Goal: Download file/media

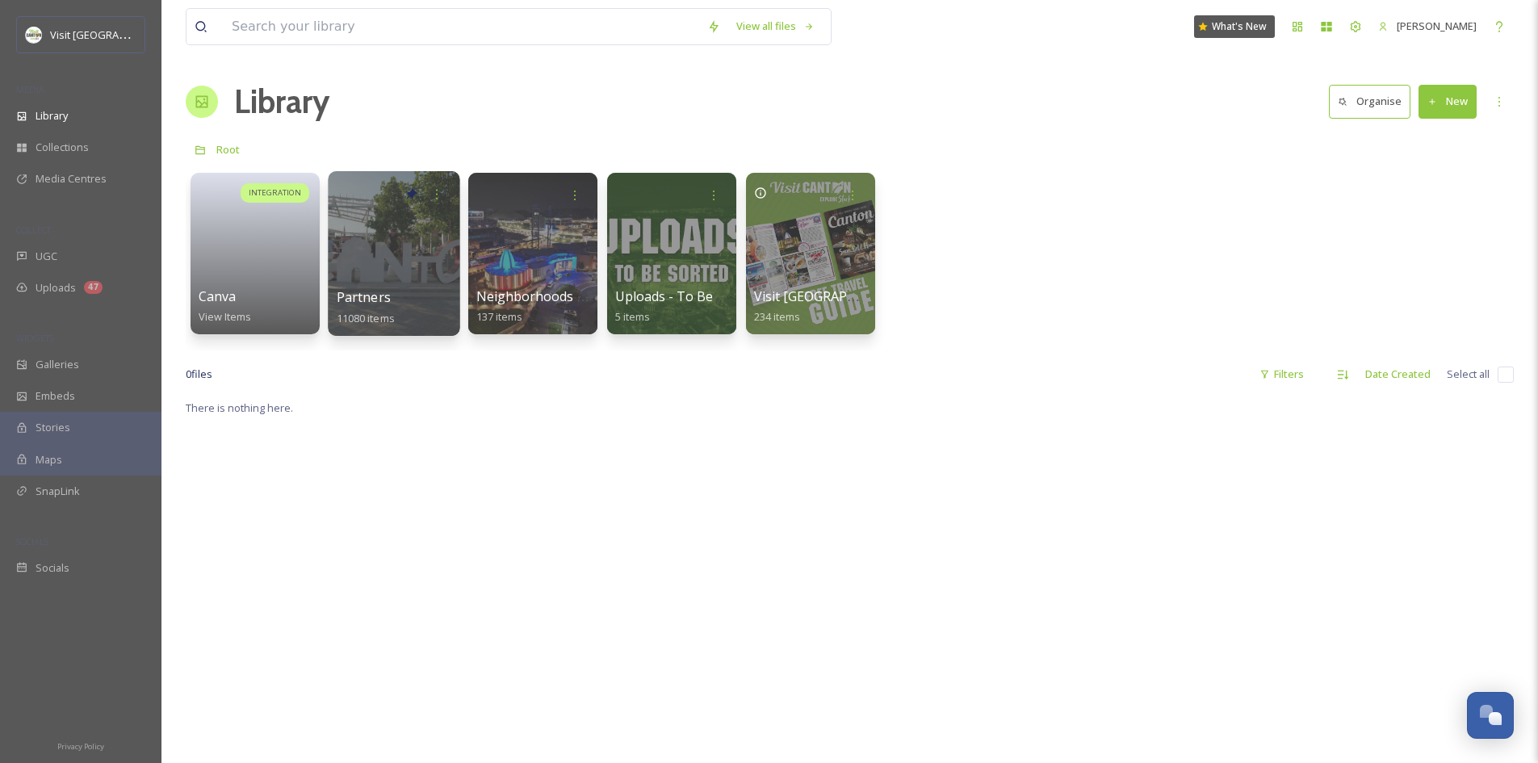
click at [402, 279] on div at bounding box center [394, 253] width 132 height 165
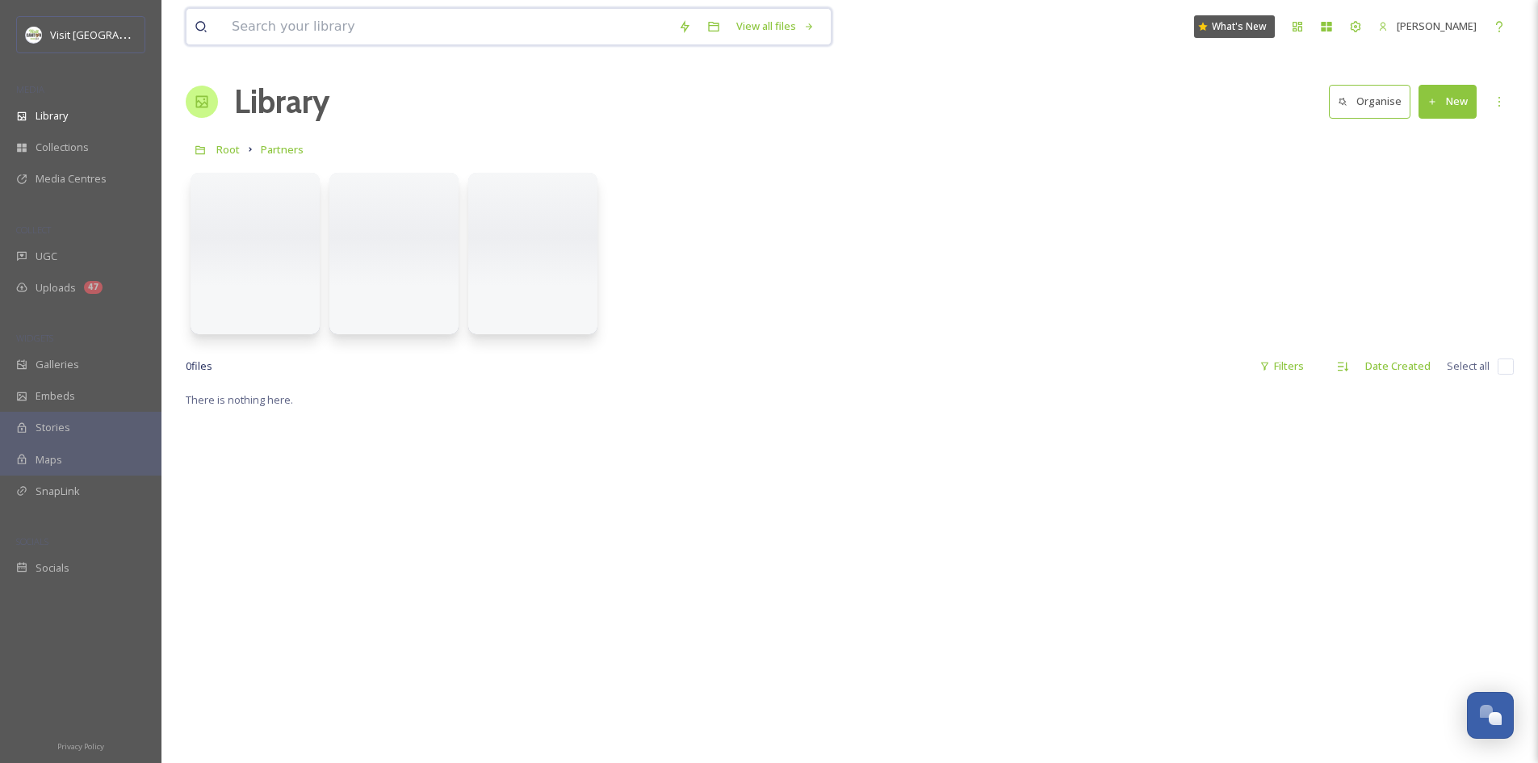
click at [487, 30] on input at bounding box center [447, 27] width 447 height 36
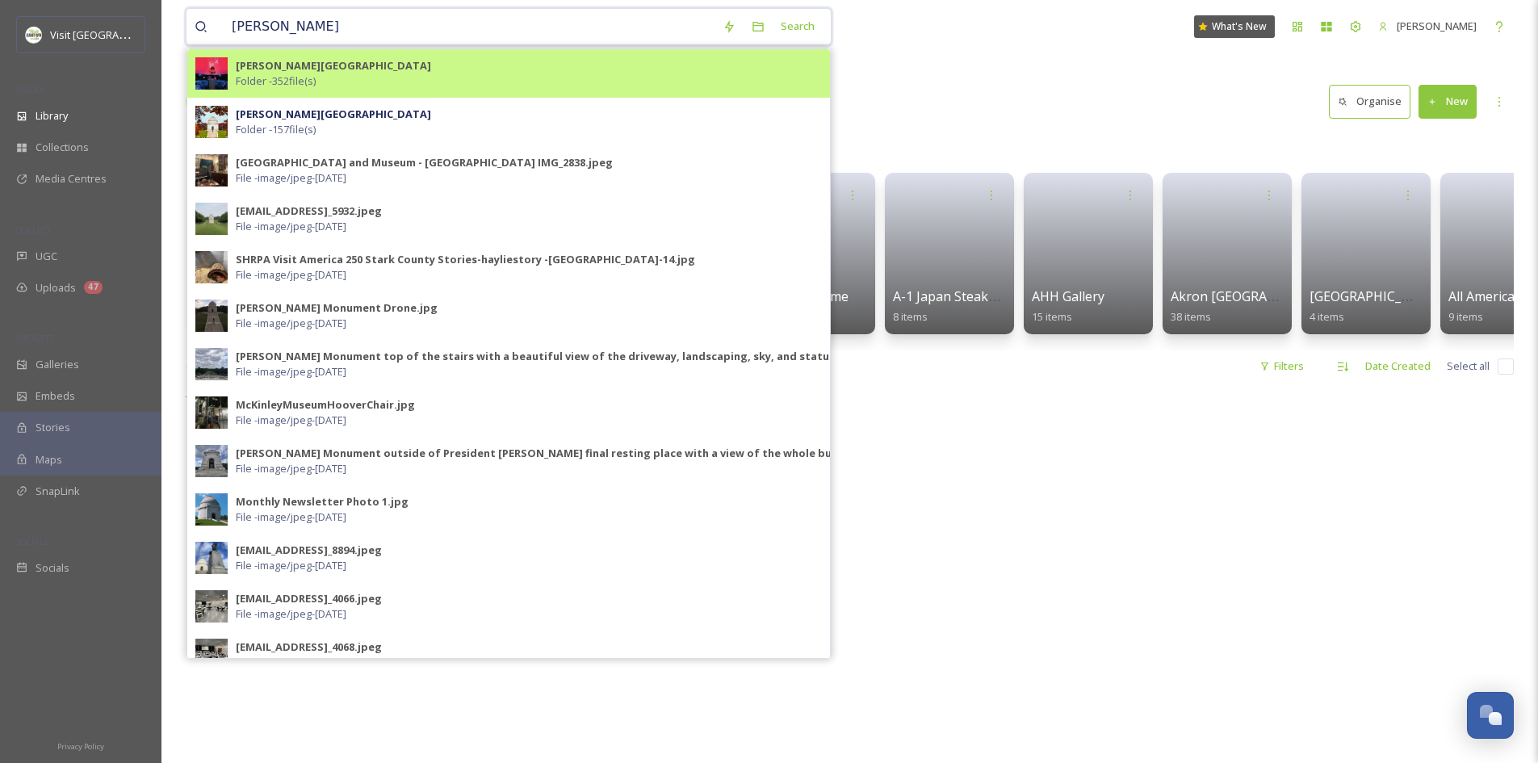
type input "[PERSON_NAME]"
click at [392, 76] on div "[PERSON_NAME][GEOGRAPHIC_DATA] and Museum Folder - 352 file(s)" at bounding box center [529, 73] width 586 height 31
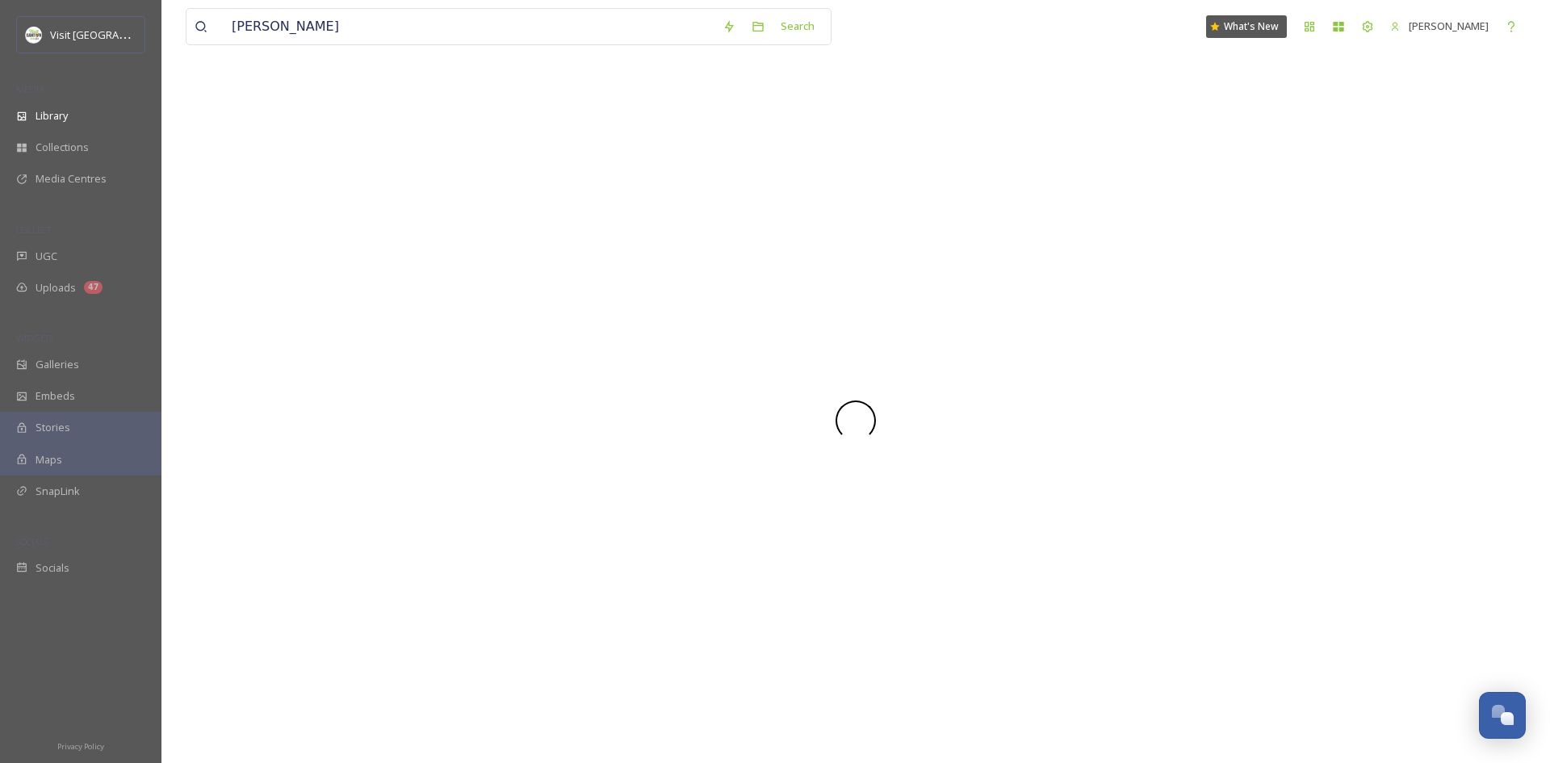
click at [958, 45] on div "[PERSON_NAME] Search What's New [PERSON_NAME]" at bounding box center [856, 26] width 1340 height 53
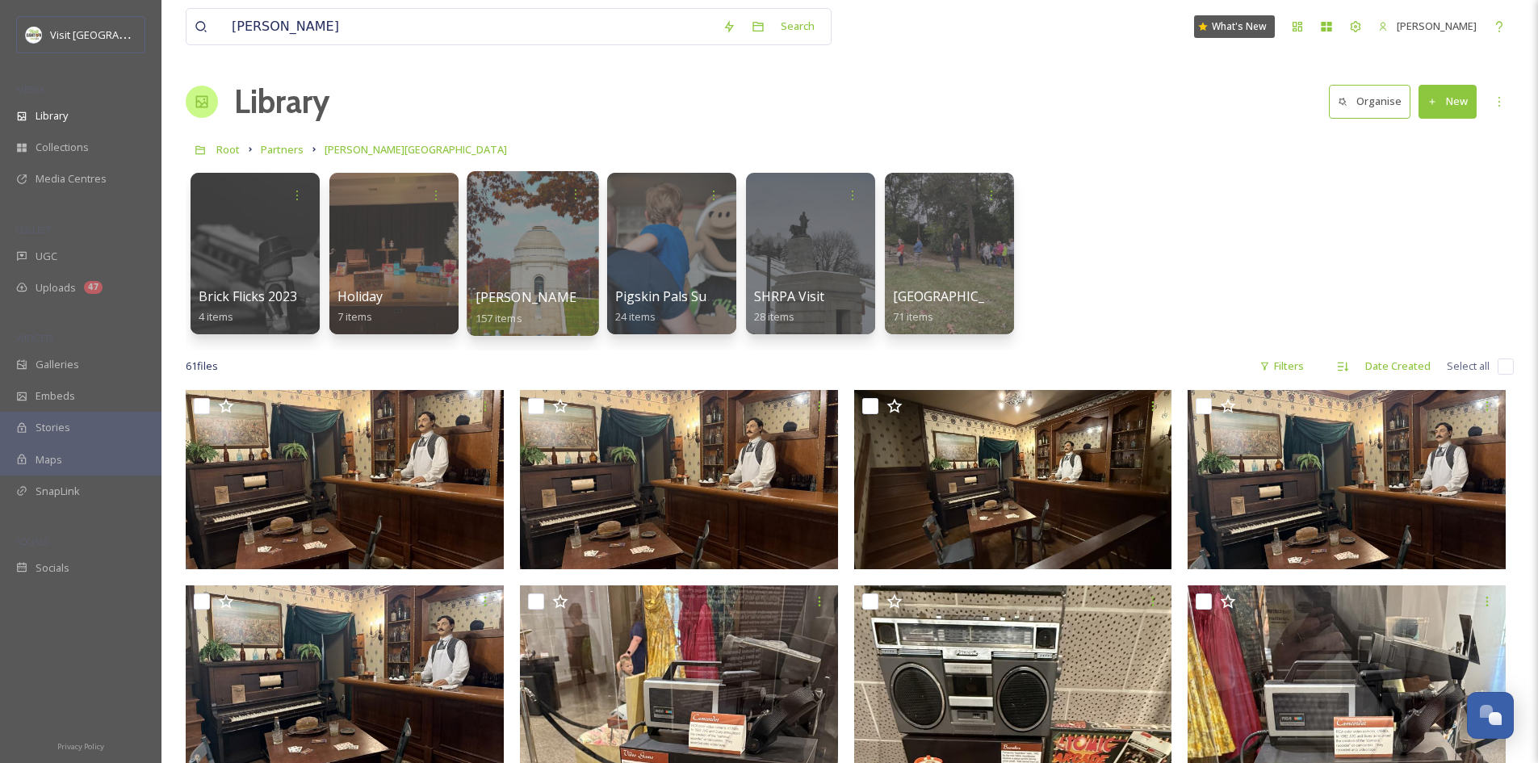
click at [542, 266] on div at bounding box center [533, 253] width 132 height 165
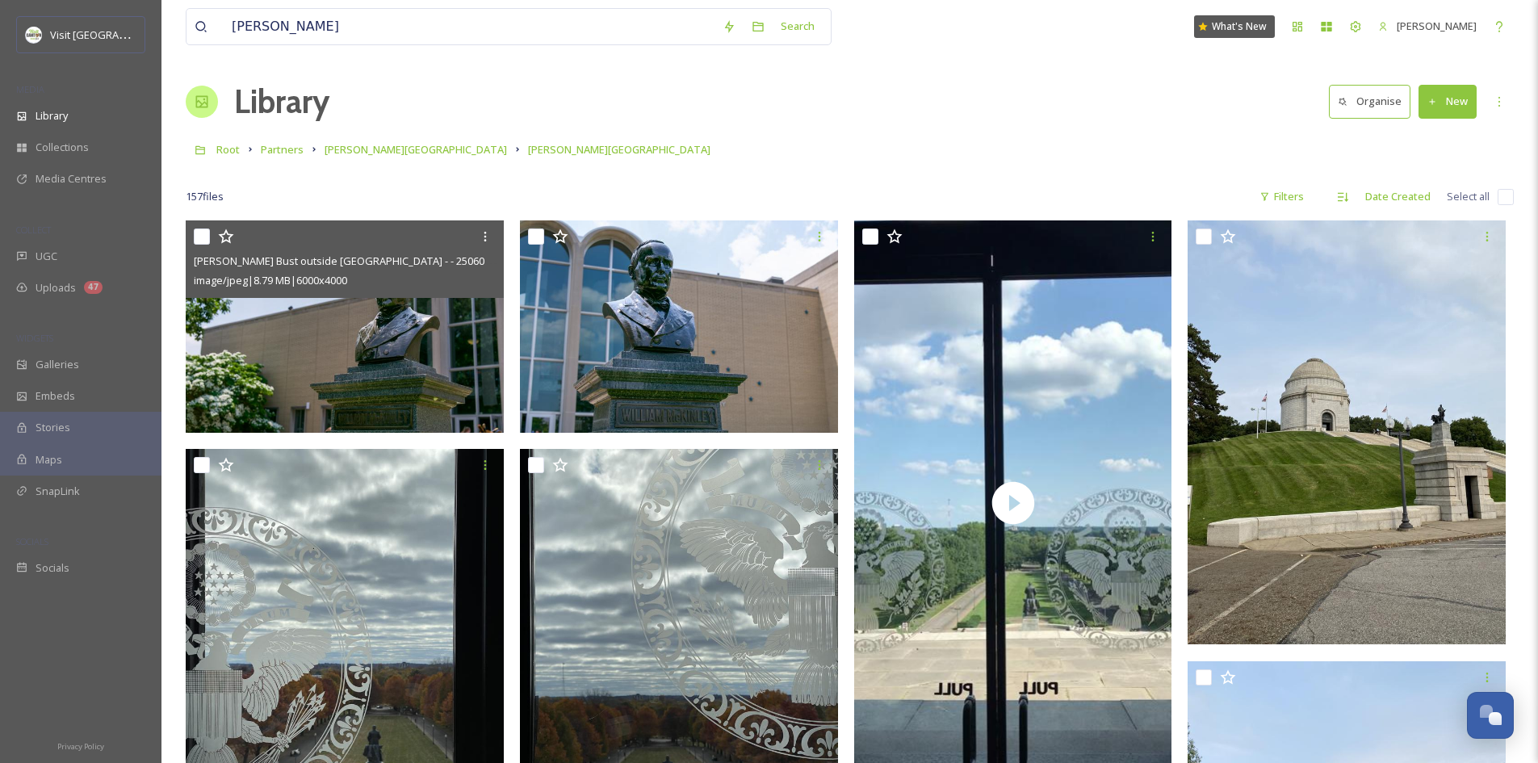
click at [436, 318] on img at bounding box center [345, 326] width 318 height 212
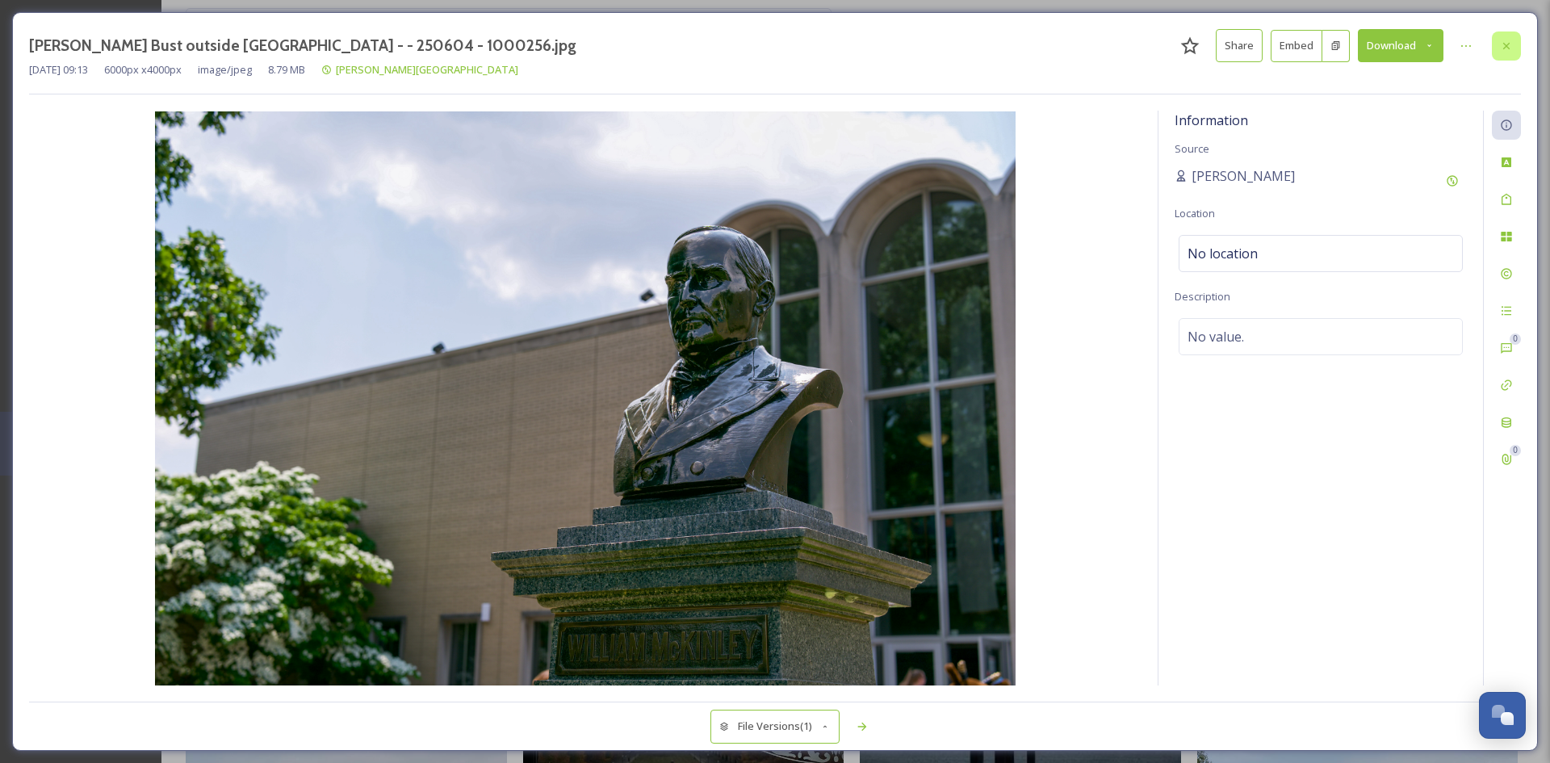
click at [1496, 52] on div at bounding box center [1506, 45] width 29 height 29
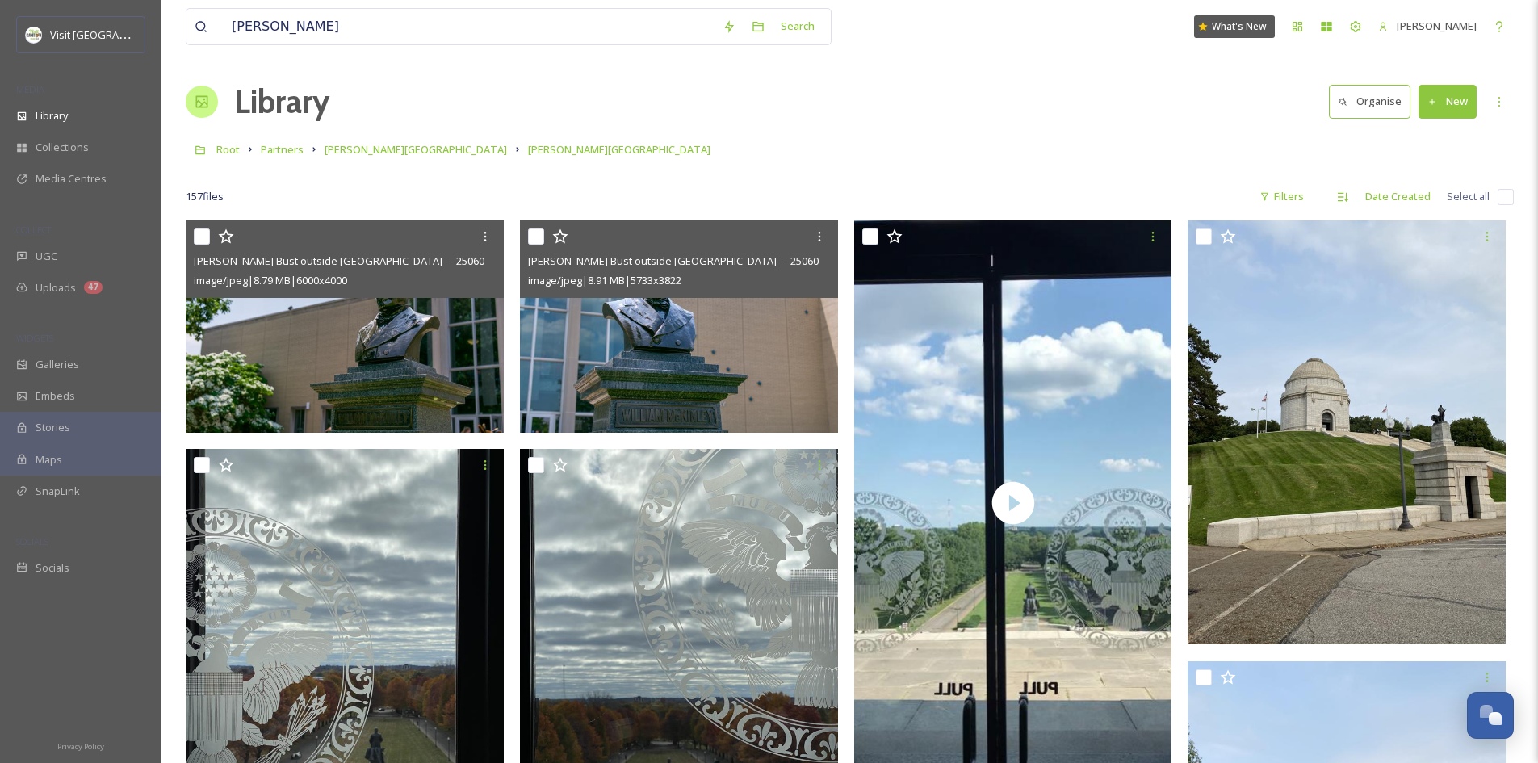
click at [744, 319] on img at bounding box center [679, 326] width 318 height 212
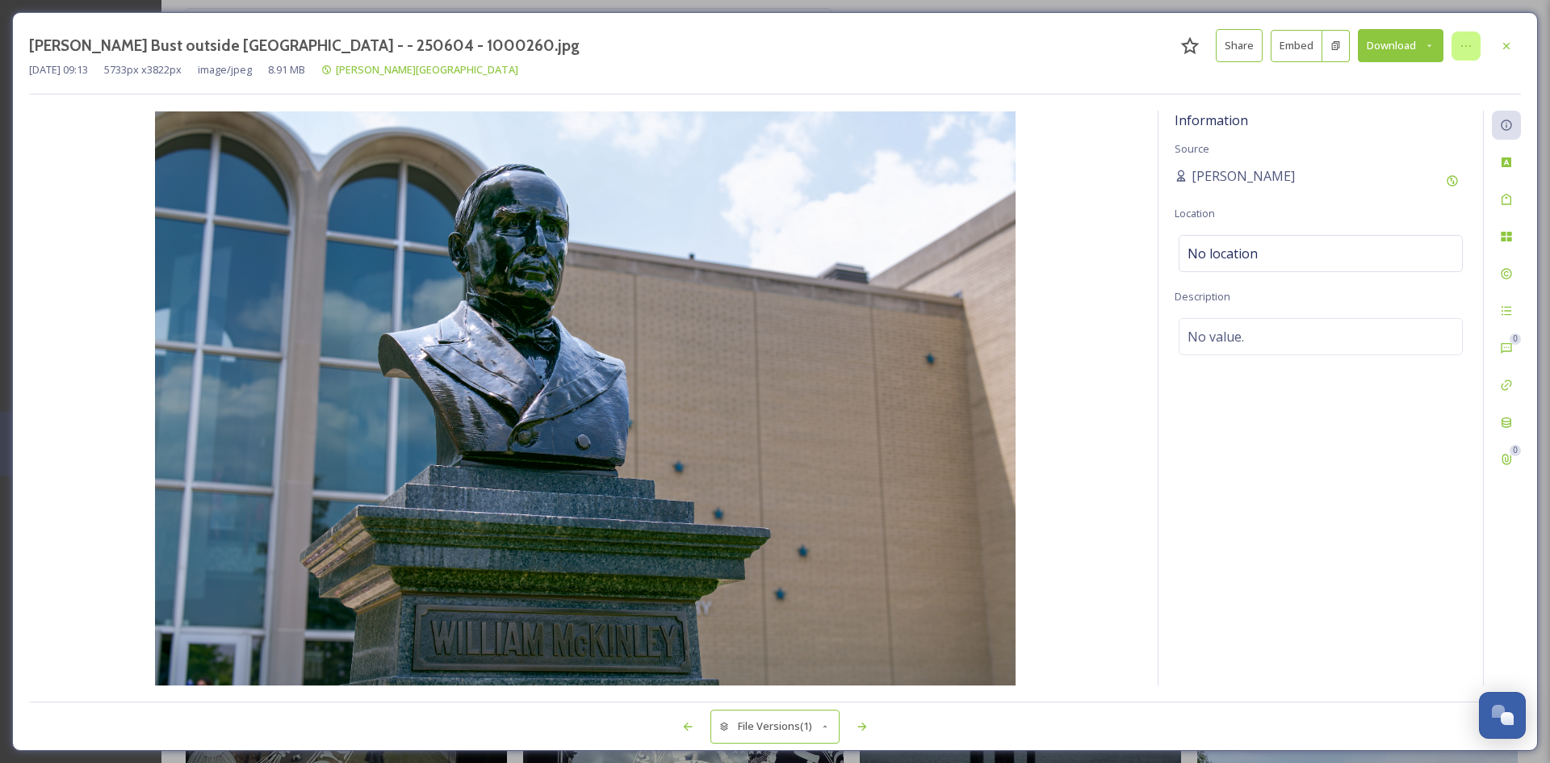
click at [1468, 48] on icon at bounding box center [1466, 46] width 13 height 13
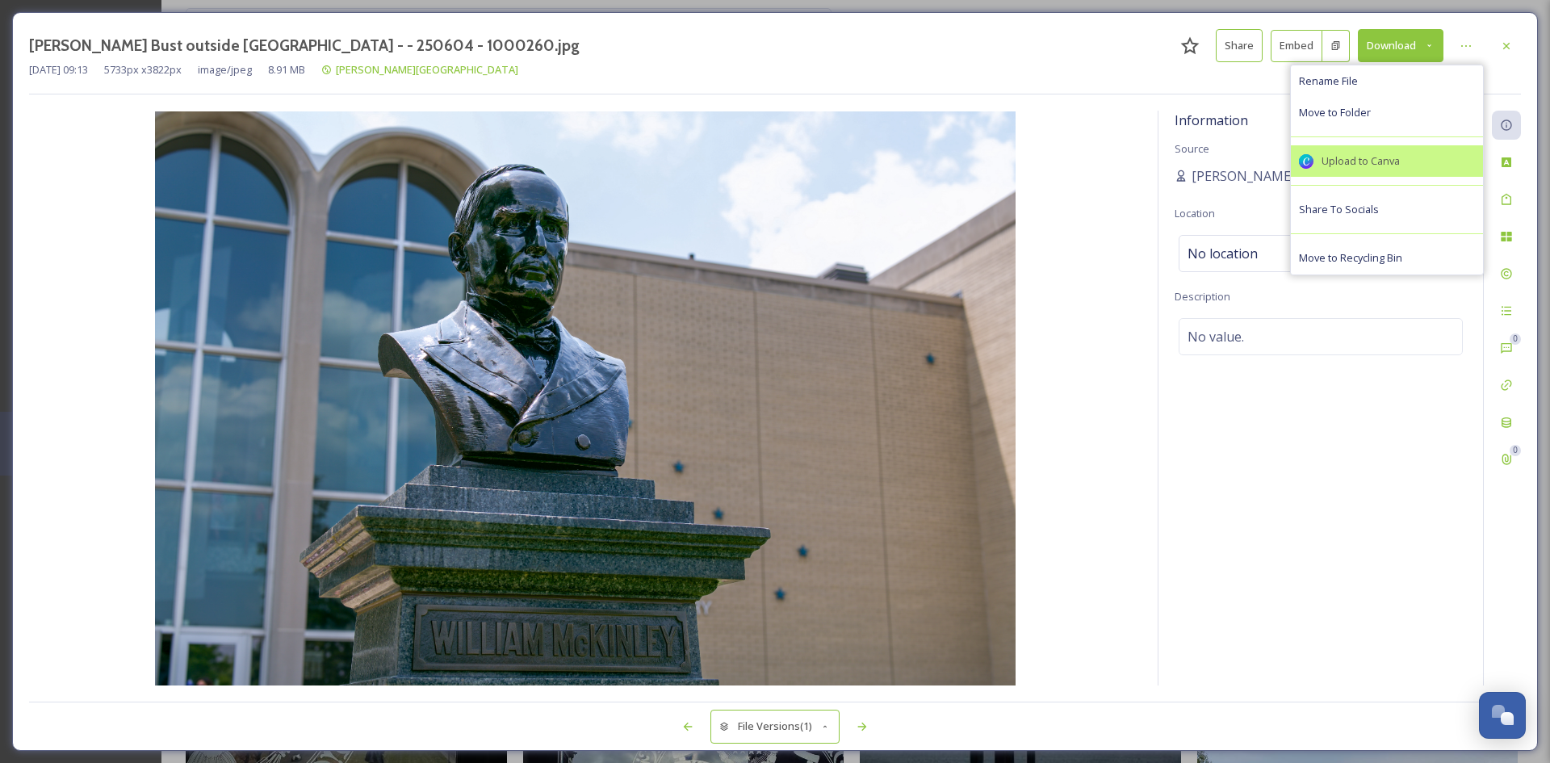
click at [1427, 160] on div "Upload to Canva" at bounding box center [1387, 160] width 176 height 15
click at [1466, 43] on icon at bounding box center [1466, 46] width 13 height 13
click at [1432, 43] on icon at bounding box center [1429, 45] width 10 height 10
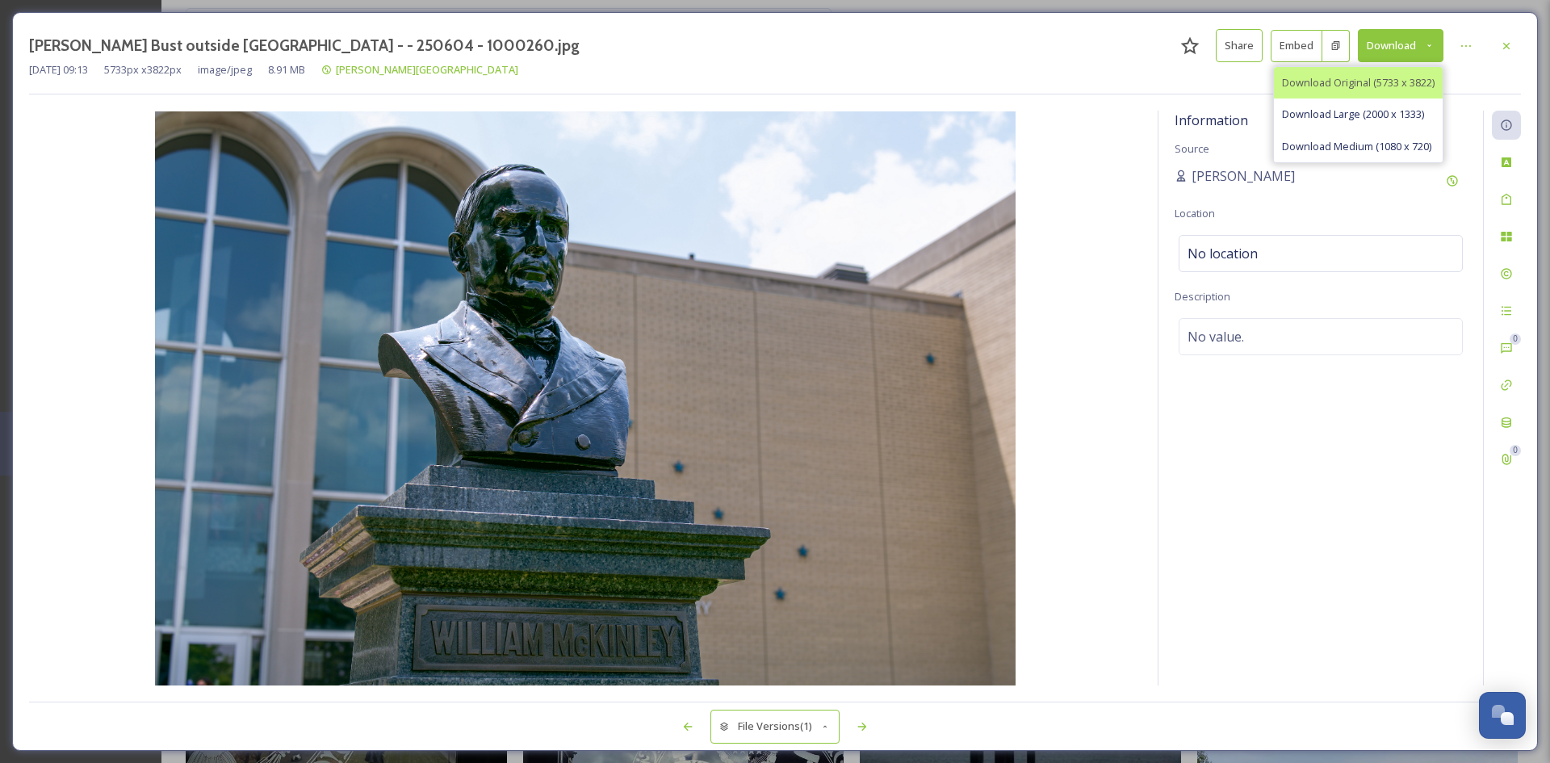
click at [1390, 92] on div "Download Original (5733 x 3822)" at bounding box center [1358, 82] width 169 height 31
